Goal: Task Accomplishment & Management: Manage account settings

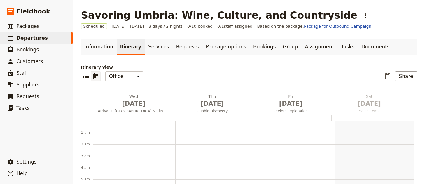
scroll to position [76, 0]
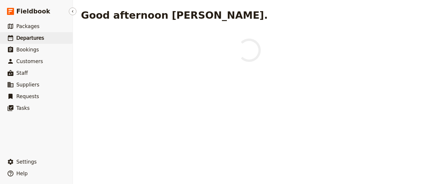
click at [41, 35] on link "​ Departures" at bounding box center [36, 38] width 73 height 12
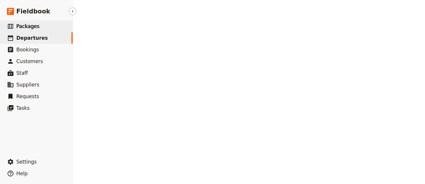
select select "UPDATED_AT"
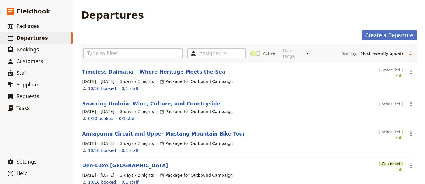
click at [156, 130] on link "Annapurna Circuit and Upper Mustang Mountain Bike Tour" at bounding box center [163, 133] width 163 height 7
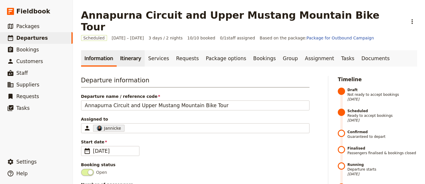
click at [124, 50] on link "Itinerary" at bounding box center [131, 58] width 28 height 16
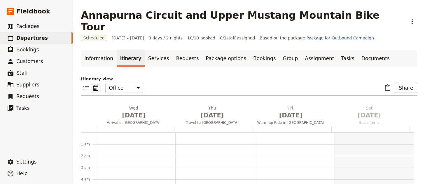
scroll to position [76, 0]
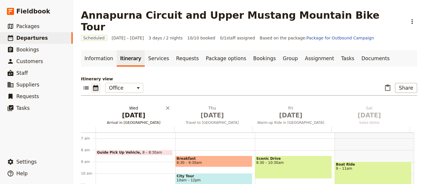
click at [138, 111] on span "[DATE]" at bounding box center [133, 115] width 71 height 9
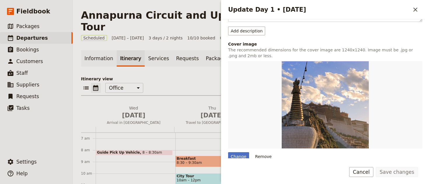
scroll to position [120, 0]
click at [414, 9] on icon "Close drawer" at bounding box center [414, 9] width 7 height 7
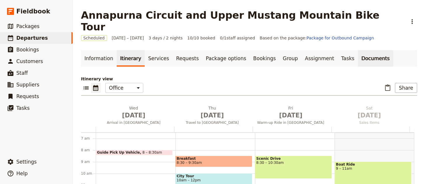
click at [360, 52] on link "Documents" at bounding box center [374, 58] width 35 height 16
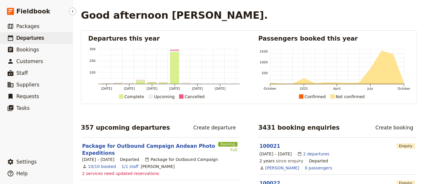
click at [46, 38] on link "​ Departures" at bounding box center [36, 38] width 73 height 12
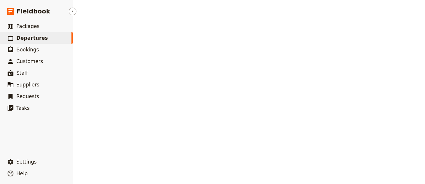
select select "UPDATED_AT"
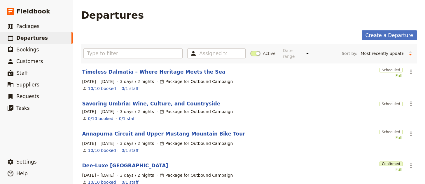
click at [153, 70] on link "Timeless Dalmatia – Where Heritage Meets the Sea" at bounding box center [153, 71] width 143 height 7
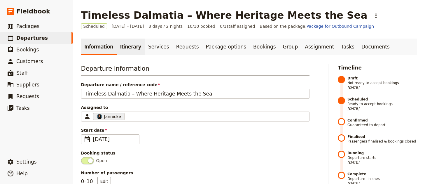
click at [137, 51] on link "Itinerary" at bounding box center [131, 46] width 28 height 16
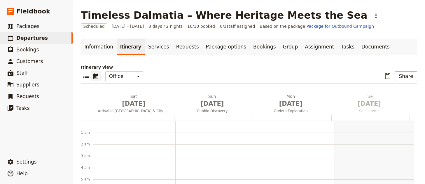
scroll to position [76, 0]
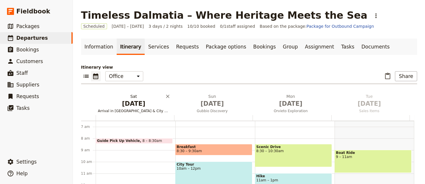
click at [138, 108] on button "Sat Nov 29 Arrival in Florence & City Tour" at bounding box center [135, 104] width 78 height 22
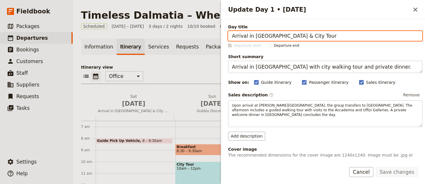
click at [325, 33] on input "Arrival in [GEOGRAPHIC_DATA] & City Tour" at bounding box center [325, 36] width 194 height 10
paste input "Dubrovnik"
type input "Arrival in Dubrovnik"
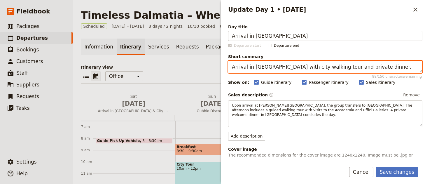
click at [292, 66] on textarea "Arrival in Florence with city walking tour and private dinner." at bounding box center [325, 67] width 194 height 12
paste textarea "Begin journey in Dubrovnik, Croatia’s historic coastal gem"
type textarea "Begin journey in Dubrovnik, Croatia’s historic coastal gem."
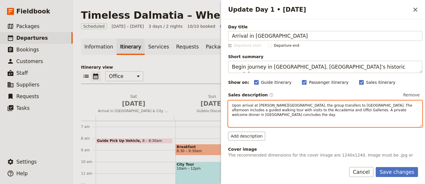
click at [311, 121] on div "Upon arrival at Florence Airport, the group transfers to Hotel Indigo. The afte…" at bounding box center [325, 113] width 194 height 27
click at [311, 121] on div "​ ​ ​ ​ ​ ​ ​ ​ ​" at bounding box center [324, 122] width 193 height 8
click at [311, 121] on div "​ ​ ​ ​ ​ ​ ​ ​ ​" at bounding box center [324, 123] width 193 height 8
click at [315, 110] on span "Upon arrival at Florence Airport, the group transfers to Hotel Indigo. The afte…" at bounding box center [322, 109] width 181 height 13
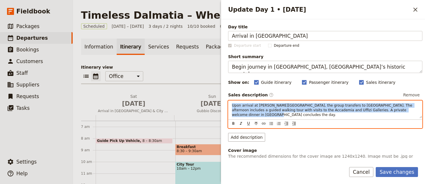
click at [315, 110] on span "Upon arrival at Florence Airport, the group transfers to Hotel Indigo. The afte…" at bounding box center [322, 109] width 181 height 13
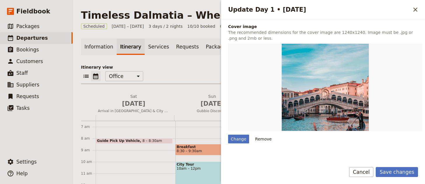
scroll to position [146, 0]
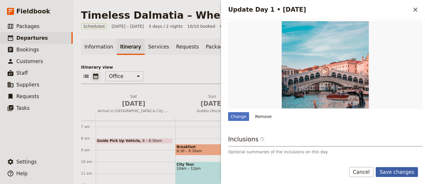
click at [399, 170] on button "Save changes" at bounding box center [396, 172] width 42 height 10
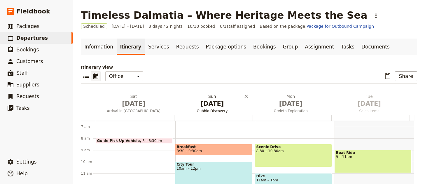
click at [219, 108] on span "Nov 30" at bounding box center [211, 103] width 71 height 9
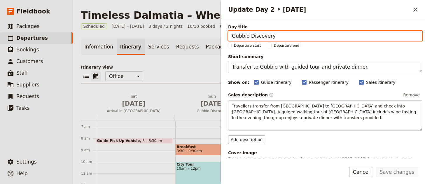
click at [303, 40] on input "Gubbio Discovery" at bounding box center [325, 36] width 194 height 10
paste input "Dalmatian Islands & Coastal Charm"
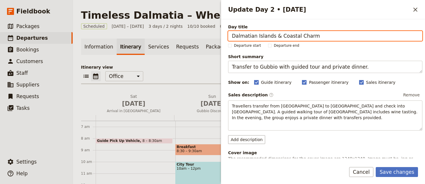
type input "Dalmatian Islands & Coastal Charm"
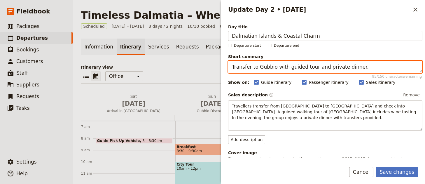
click at [350, 65] on textarea "Transfer to Gubbio with guided tour and private dinner." at bounding box center [325, 67] width 194 height 12
paste textarea "Sail through islands, enjoy culture and local cuisine"
type textarea "Sail through islands, enjoy culture and local cuisine."
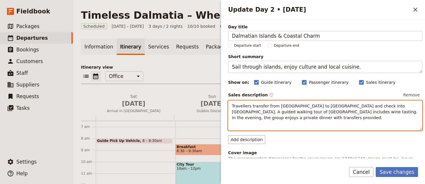
click at [326, 105] on span "Travellers transfer from Florence to Gubbio and check into Park Hotel ai Cappuc…" at bounding box center [325, 111] width 187 height 16
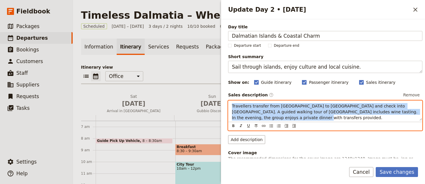
click at [326, 105] on span "Travellers transfer from Florence to Gubbio and check into Park Hotel ai Cappuc…" at bounding box center [325, 111] width 187 height 16
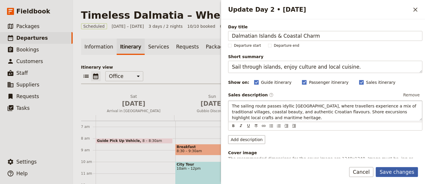
click at [399, 171] on button "Save changes" at bounding box center [396, 172] width 42 height 10
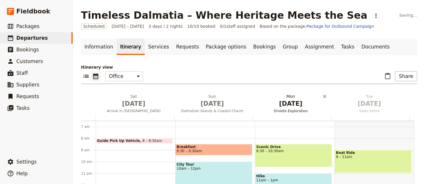
click at [290, 110] on span "Orvieto Exploration" at bounding box center [290, 110] width 76 height 5
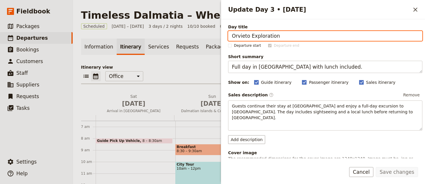
click at [340, 38] on input "Orvieto Exploration" at bounding box center [325, 36] width 194 height 10
paste input "Medieval Towns Along the Coast"
type input "Medieval Towns Along the Coast"
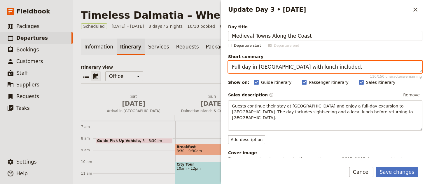
click at [376, 70] on textarea "Full day in Orvieto with lunch included." at bounding box center [325, 67] width 194 height 12
paste textarea "Explore medieval towns rich in culture and history"
type textarea "Explore medieval towns rich in culture and history."
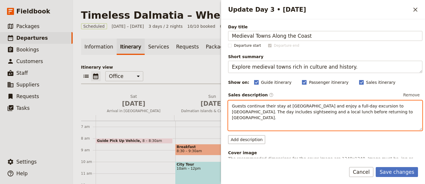
click at [357, 113] on span "Guests continue their stay at Park Hotel ai Cappuccini and enjoy a full-day exc…" at bounding box center [323, 111] width 182 height 16
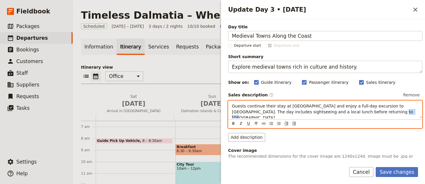
click at [357, 113] on span "Guests continue their stay at Park Hotel ai Cappuccini and enjoy a full-day exc…" at bounding box center [323, 111] width 182 height 16
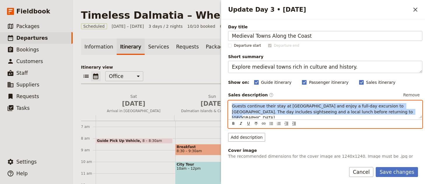
click at [357, 113] on span "Guests continue their stay at Park Hotel ai Cappuccini and enjoy a full-day exc…" at bounding box center [323, 111] width 182 height 16
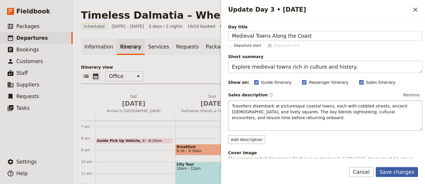
click at [393, 173] on button "Save changes" at bounding box center [396, 172] width 42 height 10
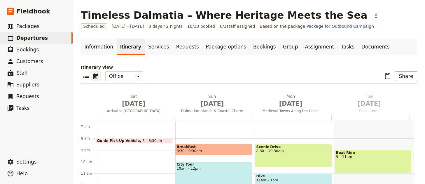
click at [133, 115] on div at bounding box center [135, 118] width 78 height 6
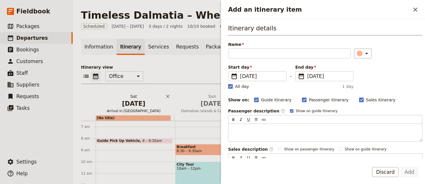
click at [132, 108] on span "Arrival in Dubrovnik" at bounding box center [134, 110] width 76 height 5
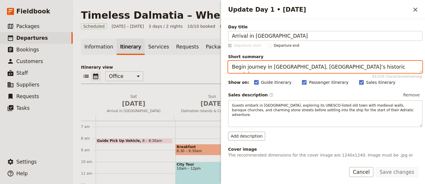
click at [278, 67] on textarea "Begin journey in Dubrovnik, Croatia’s historic coastal gem." at bounding box center [325, 67] width 194 height 12
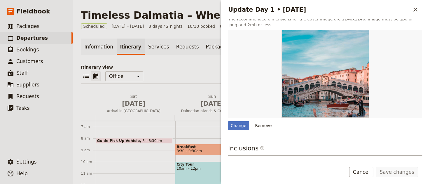
scroll to position [194, 0]
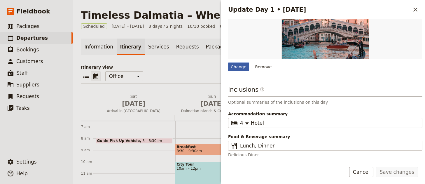
click at [238, 67] on div "Change" at bounding box center [238, 66] width 21 height 9
click at [228, 62] on input "Change" at bounding box center [228, 62] width 0 height 0
type input "C:\fakepath\geio-tischler-rjHTWXyhWcE-unsplash (1).jpg"
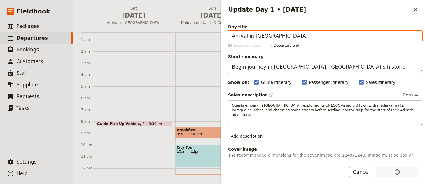
scroll to position [0, 0]
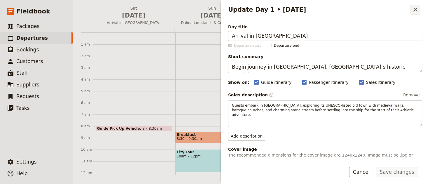
click at [414, 9] on icon "Close drawer" at bounding box center [414, 9] width 7 height 7
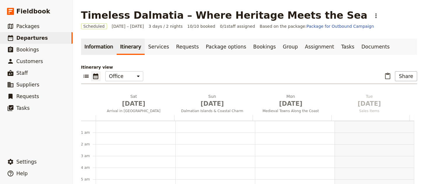
click at [96, 44] on link "Information" at bounding box center [99, 46] width 36 height 16
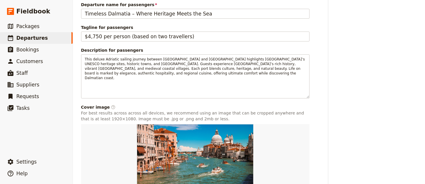
scroll to position [323, 0]
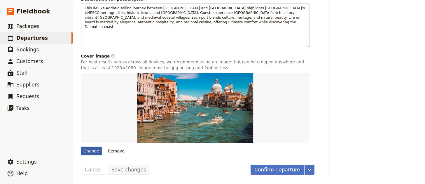
click at [84, 154] on div "Change" at bounding box center [91, 150] width 21 height 9
click at [81, 146] on input "Change" at bounding box center [81, 146] width 0 height 0
type input "C:\fakepath\linda-gerbec-1MT3PnCoYMw-unsplash (1).jpg"
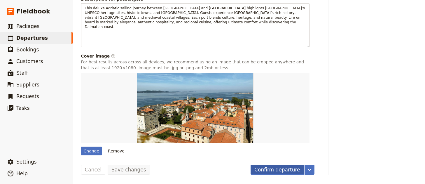
click at [290, 167] on button "Confirm departure" at bounding box center [276, 169] width 53 height 10
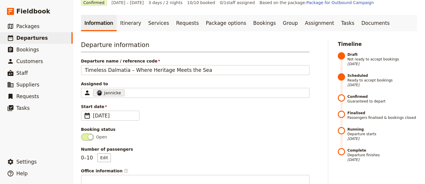
scroll to position [0, 0]
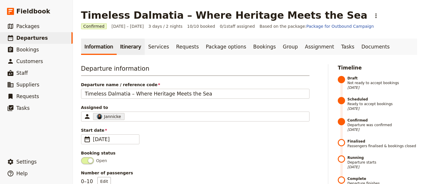
click at [124, 45] on link "Itinerary" at bounding box center [131, 46] width 28 height 16
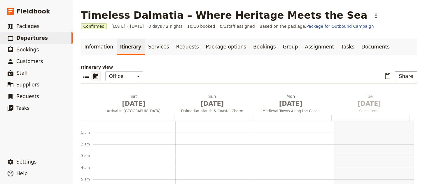
scroll to position [76, 0]
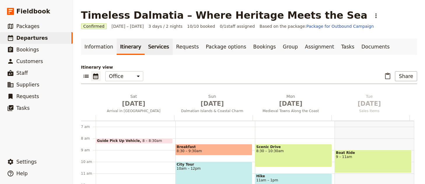
click at [146, 45] on link "Services" at bounding box center [159, 46] width 28 height 16
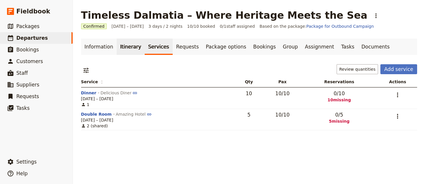
click at [122, 49] on link "Itinerary" at bounding box center [131, 46] width 28 height 16
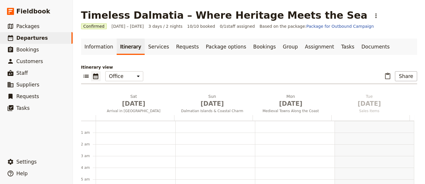
scroll to position [76, 0]
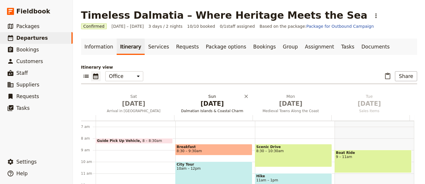
click at [218, 107] on span "Nov 30" at bounding box center [211, 103] width 71 height 9
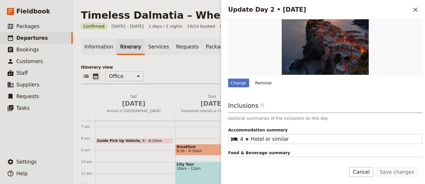
scroll to position [154, 0]
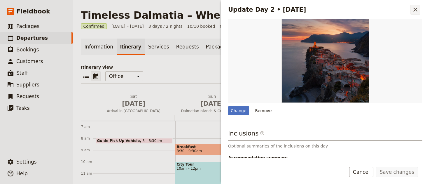
click at [415, 10] on icon "Close drawer" at bounding box center [414, 9] width 7 height 7
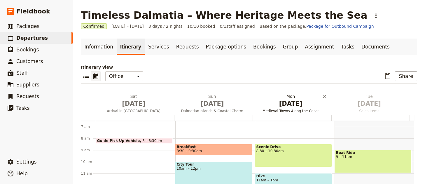
click at [292, 103] on span "Dec 1" at bounding box center [290, 103] width 71 height 9
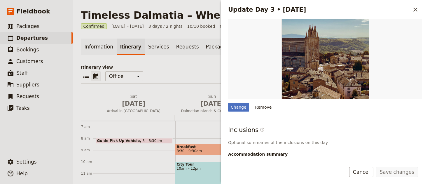
scroll to position [152, 0]
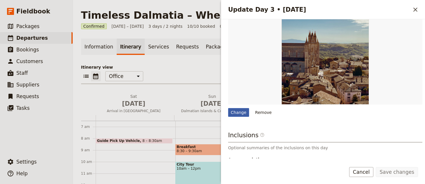
click at [240, 110] on div "Change" at bounding box center [238, 112] width 21 height 9
click at [228, 108] on input "Change" at bounding box center [228, 108] width 0 height 0
type input "C:\fakepath\colton-jones-VolV-QQfV7k-unsplash (1).jpg"
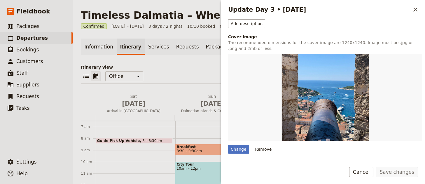
scroll to position [0, 0]
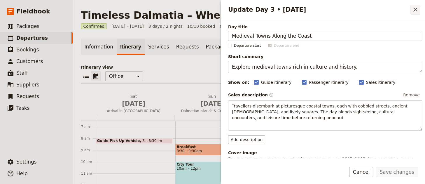
click at [412, 8] on icon "Close drawer" at bounding box center [414, 9] width 7 height 7
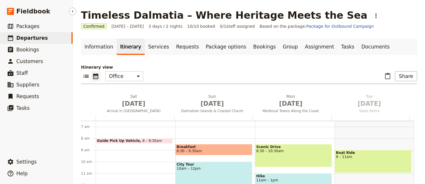
click at [42, 39] on span "Departures" at bounding box center [31, 38] width 31 height 6
select select "UPDATED_AT"
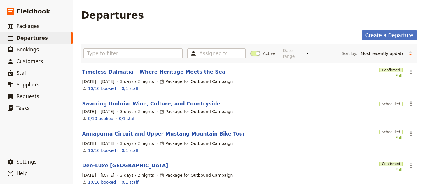
drag, startPoint x: 152, startPoint y: 99, endPoint x: 146, endPoint y: 100, distance: 6.1
click at [152, 100] on link "Savoring Umbria: Wine, Culture, and Countryside" at bounding box center [151, 103] width 138 height 7
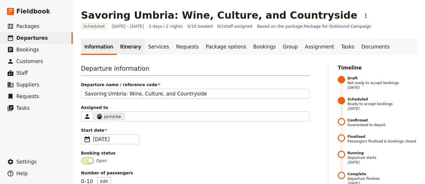
click at [125, 42] on link "Itinerary" at bounding box center [131, 46] width 28 height 16
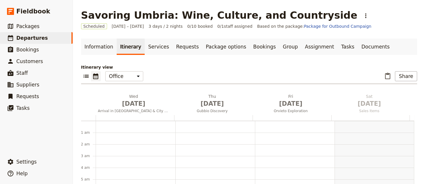
scroll to position [76, 0]
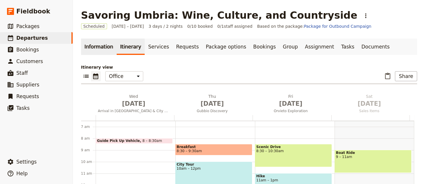
click at [109, 47] on link "Information" at bounding box center [99, 46] width 36 height 16
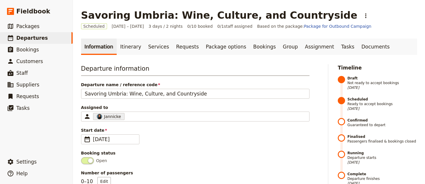
scroll to position [13, 0]
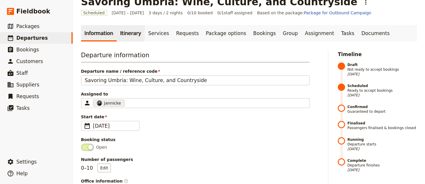
click at [122, 40] on link "Itinerary" at bounding box center [131, 33] width 28 height 16
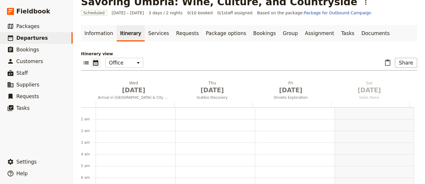
scroll to position [76, 0]
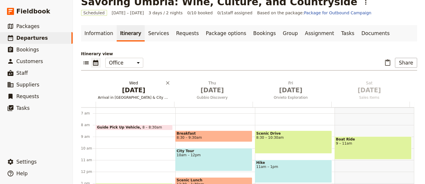
click at [127, 93] on span "[DATE]" at bounding box center [133, 90] width 71 height 9
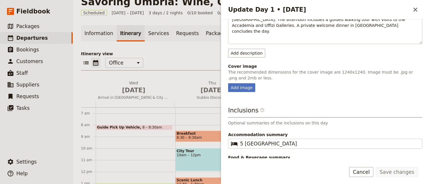
scroll to position [107, 0]
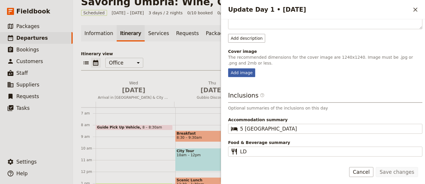
click at [242, 68] on div "Add image" at bounding box center [241, 72] width 27 height 9
click at [228, 68] on input "Add image" at bounding box center [228, 68] width 0 height 0
type input "C:\fakepath\damiano-baschiera-hFXZ5cNfkOk-unsplash (1).jpg"
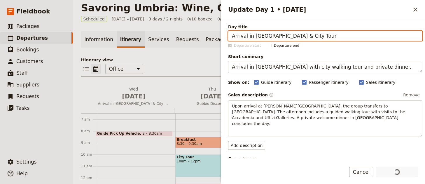
scroll to position [4, 0]
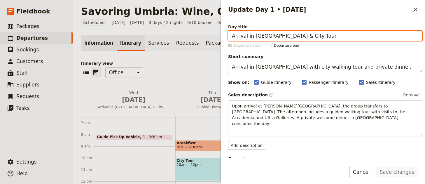
click at [100, 47] on link "Information" at bounding box center [99, 43] width 36 height 16
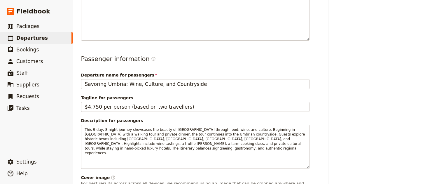
scroll to position [249, 0]
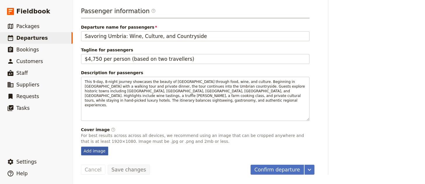
click at [93, 149] on div "Add image" at bounding box center [94, 150] width 27 height 9
click at [81, 146] on input "Add image" at bounding box center [81, 146] width 0 height 0
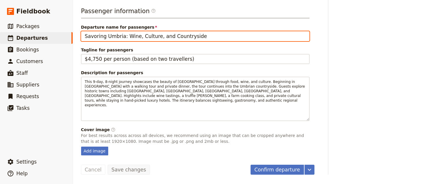
click at [108, 39] on input "Savoring Umbria: Wine, Culture, and Countryside" at bounding box center [195, 36] width 228 height 10
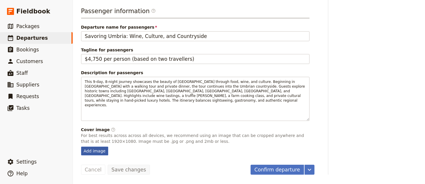
click at [95, 151] on div "Add image" at bounding box center [94, 150] width 27 height 9
click at [81, 146] on input "Add image" at bounding box center [81, 146] width 0 height 0
type input "C:\fakepath\sterling-lanier-EYeWIJu5Mc0-unsplash (1).jpg"
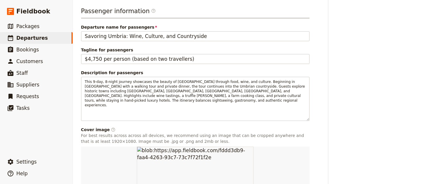
scroll to position [323, 0]
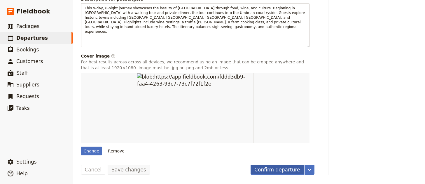
click at [285, 171] on button "Confirm departure" at bounding box center [276, 169] width 53 height 10
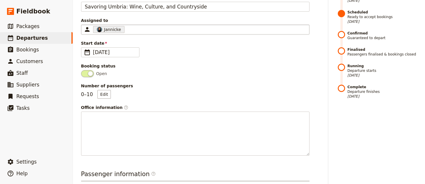
scroll to position [0, 0]
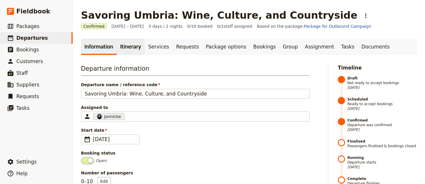
click at [120, 50] on link "Itinerary" at bounding box center [131, 46] width 28 height 16
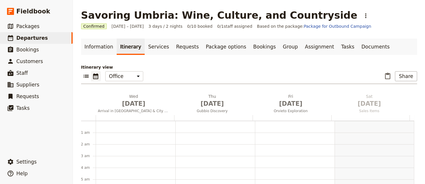
scroll to position [76, 0]
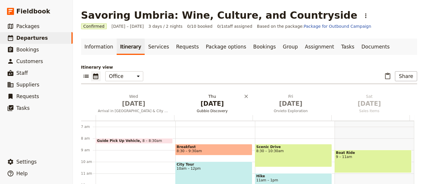
click at [215, 112] on span "Gubbio Discovery" at bounding box center [212, 110] width 76 height 5
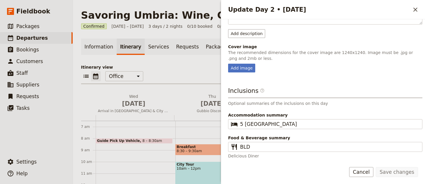
scroll to position [0, 0]
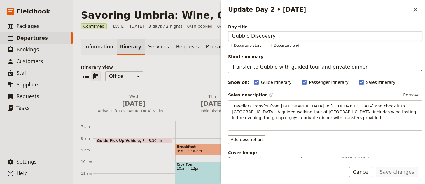
click at [243, 38] on input "Gubbio Discovery" at bounding box center [325, 36] width 194 height 10
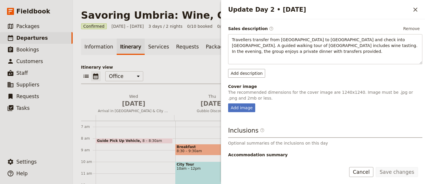
scroll to position [107, 0]
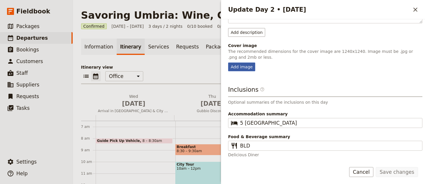
click at [235, 64] on div "Add image" at bounding box center [241, 66] width 27 height 9
click at [228, 62] on input "Add image" at bounding box center [228, 62] width 0 height 0
type input "C:\fakepath\sterling-lanier-ur0_wJM85mA-unsplash (1).jpg"
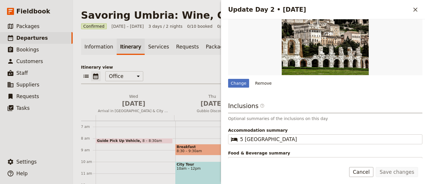
scroll to position [198, 0]
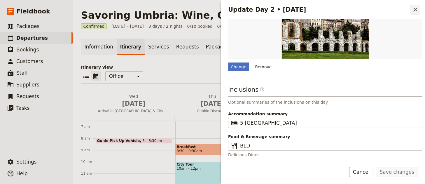
click at [415, 9] on icon "Close drawer" at bounding box center [415, 10] width 4 height 4
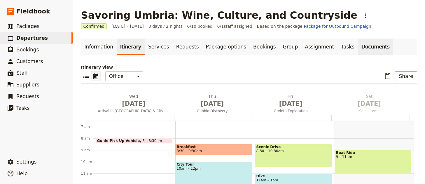
click at [357, 50] on link "Documents" at bounding box center [374, 46] width 35 height 16
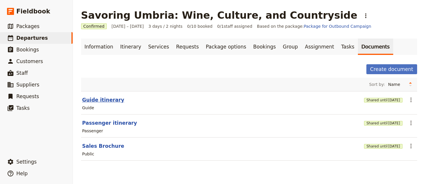
click at [113, 97] on button "Guide itinerary" at bounding box center [103, 99] width 42 height 7
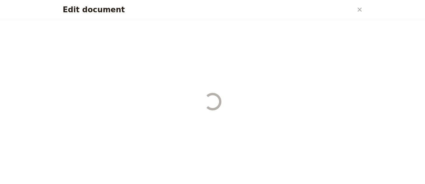
select select "STAFF"
select select "RUN_SHEET"
select select "LARGE"
